Goal: Navigation & Orientation: Find specific page/section

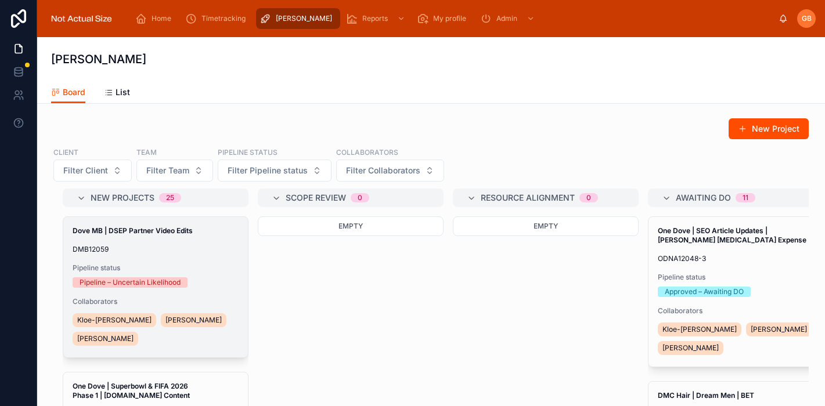
click at [177, 228] on strong "Dove MB | DSEP Partner Video Edits" at bounding box center [133, 230] width 120 height 9
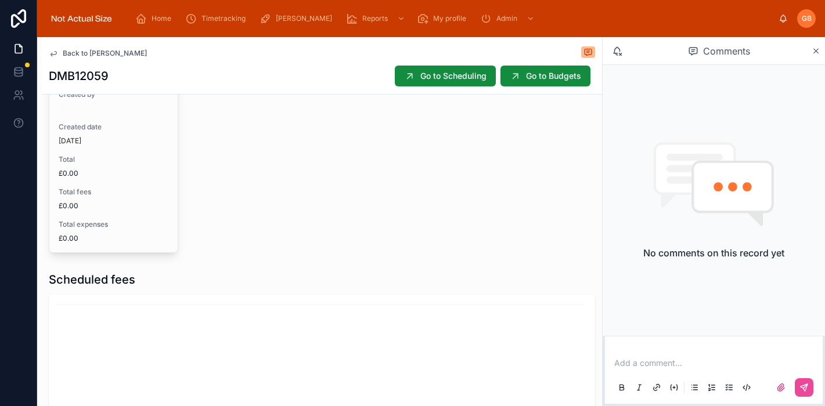
scroll to position [528, 0]
click at [53, 53] on icon at bounding box center [53, 53] width 9 height 9
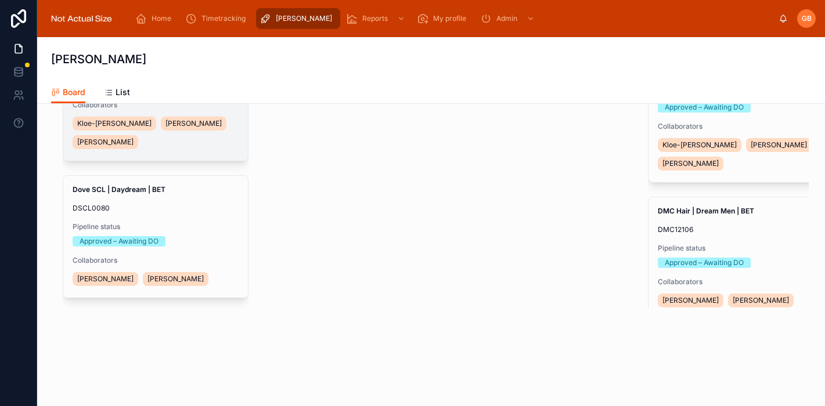
scroll to position [200, 0]
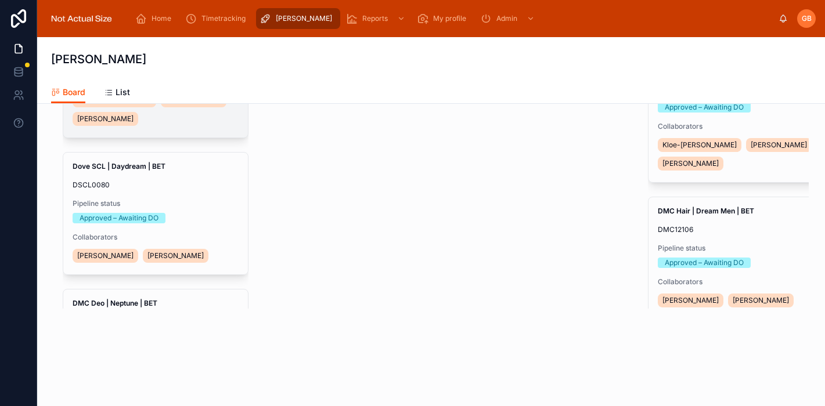
click at [150, 193] on div "Dove SCL | Daydream | BET DSCL0080 Pipeline status Approved – Awaiting DO Colla…" at bounding box center [155, 214] width 185 height 122
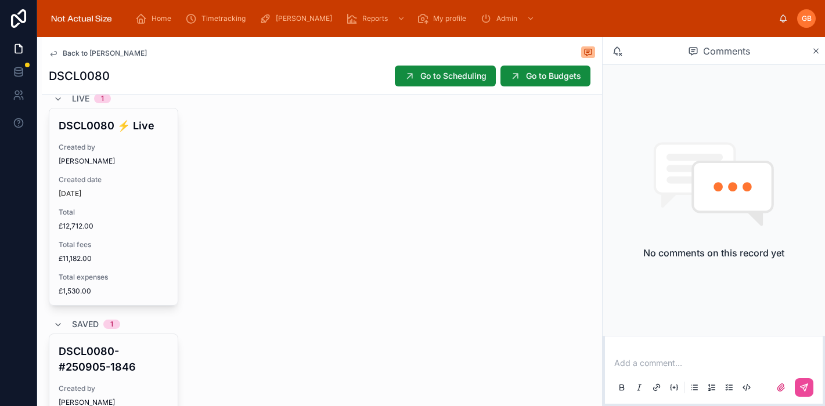
scroll to position [456, 0]
click at [64, 50] on span "Back to Project Runway" at bounding box center [105, 53] width 84 height 9
